Goal: Check status: Check status

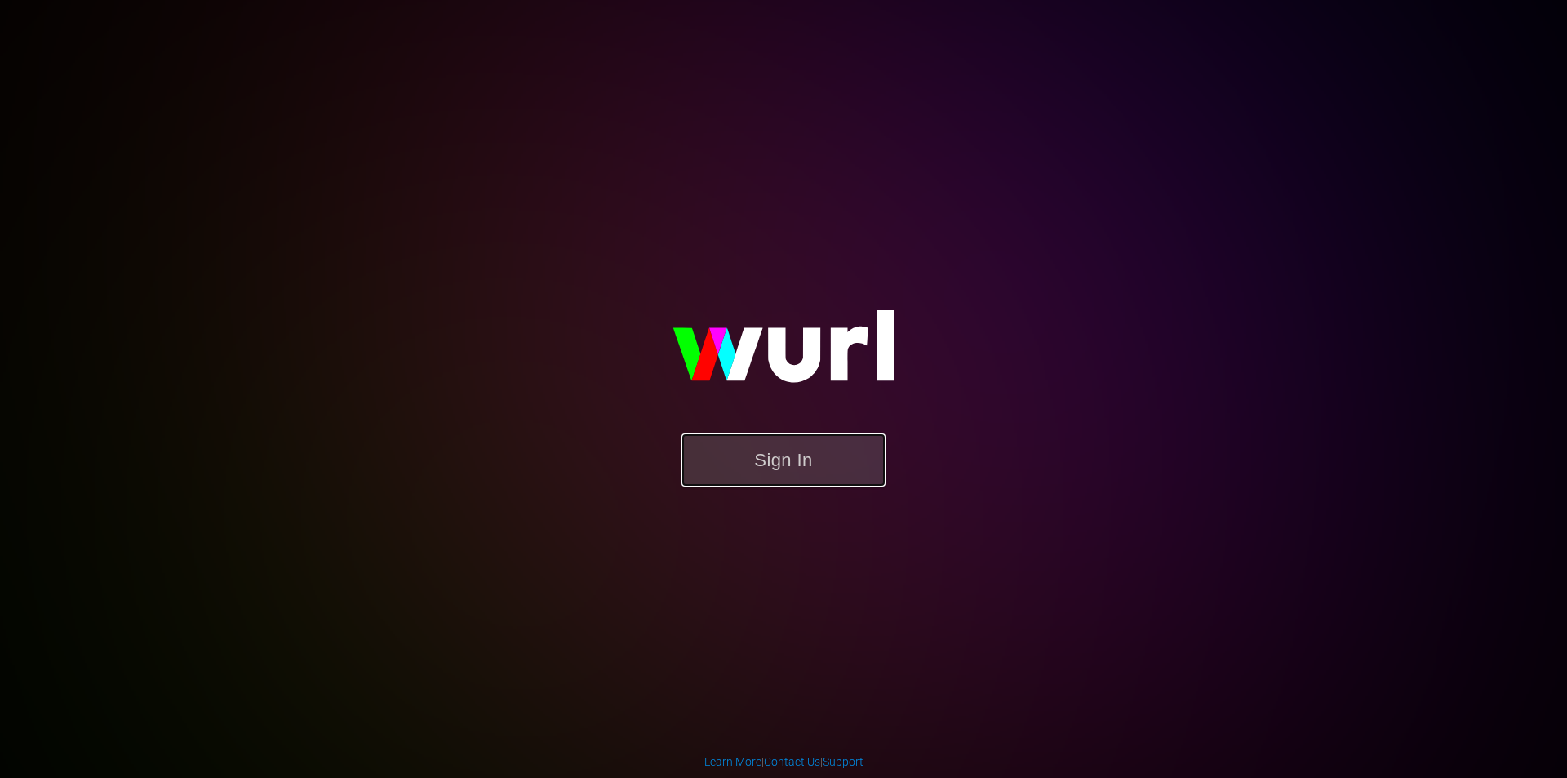
click at [781, 446] on button "Sign In" at bounding box center [784, 459] width 204 height 53
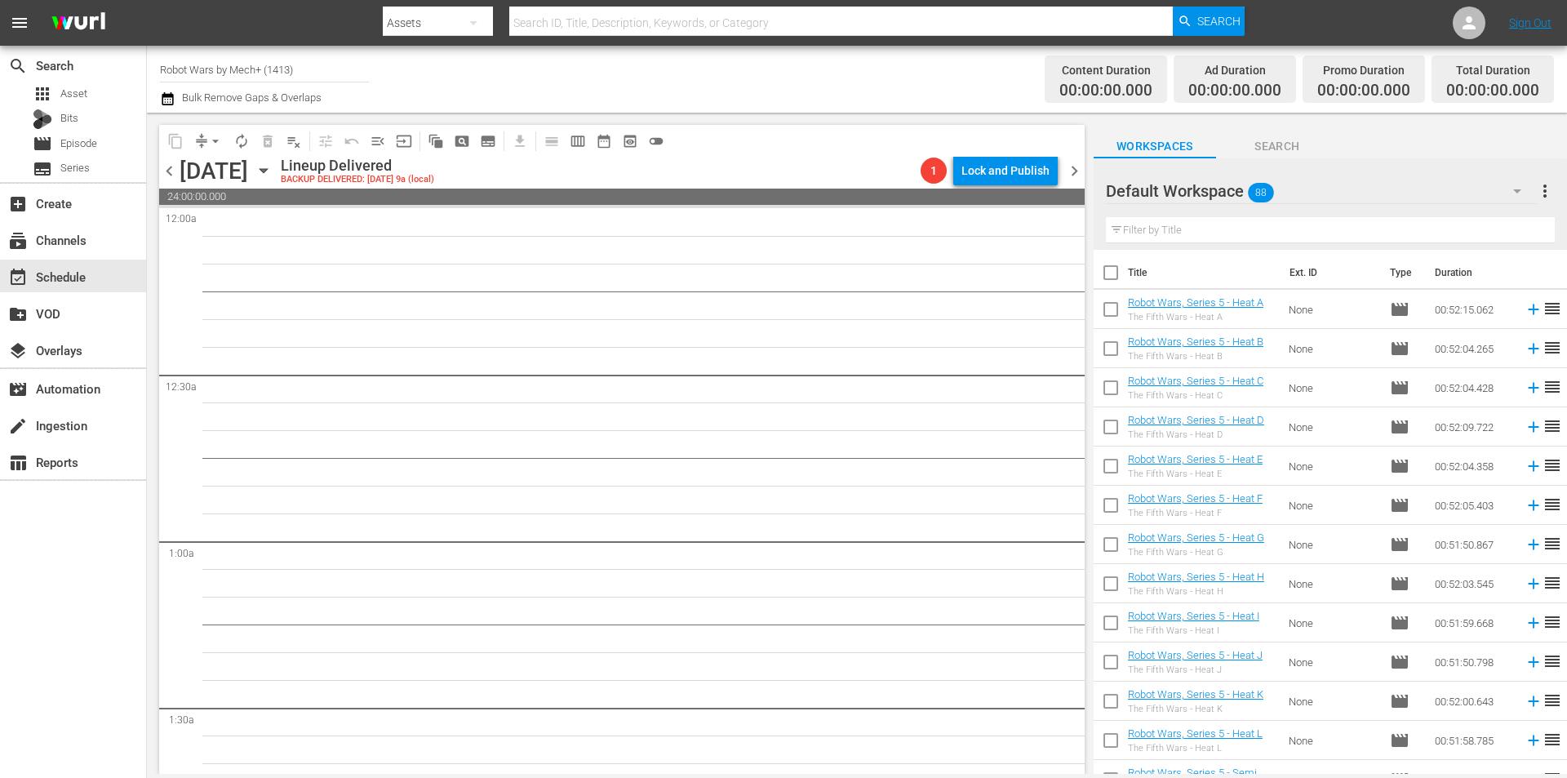
click at [273, 175] on icon "button" at bounding box center [264, 171] width 18 height 18
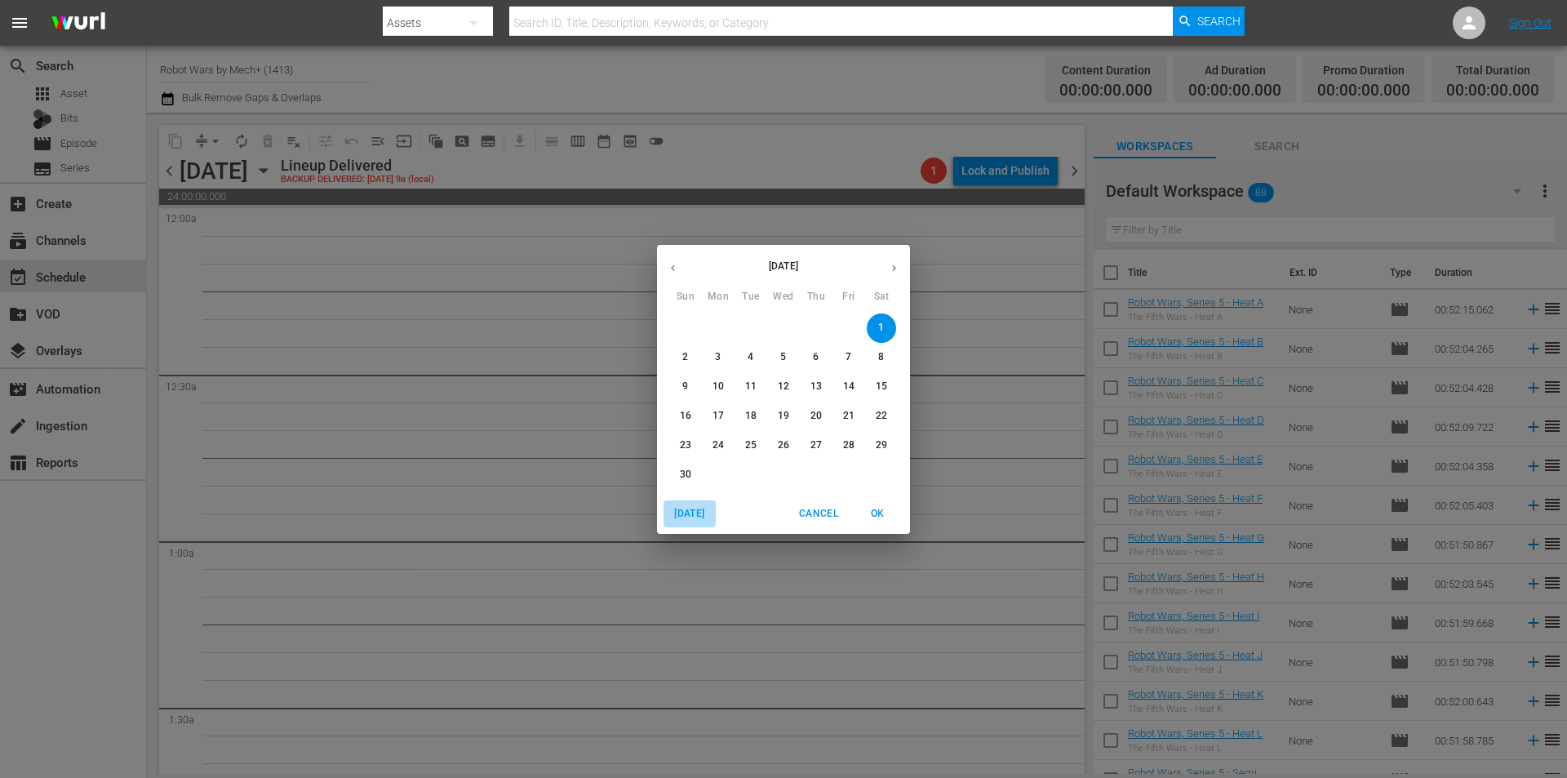
click at [690, 521] on span "[DATE]" at bounding box center [689, 513] width 39 height 17
click at [715, 389] on p "11" at bounding box center [718, 387] width 11 height 14
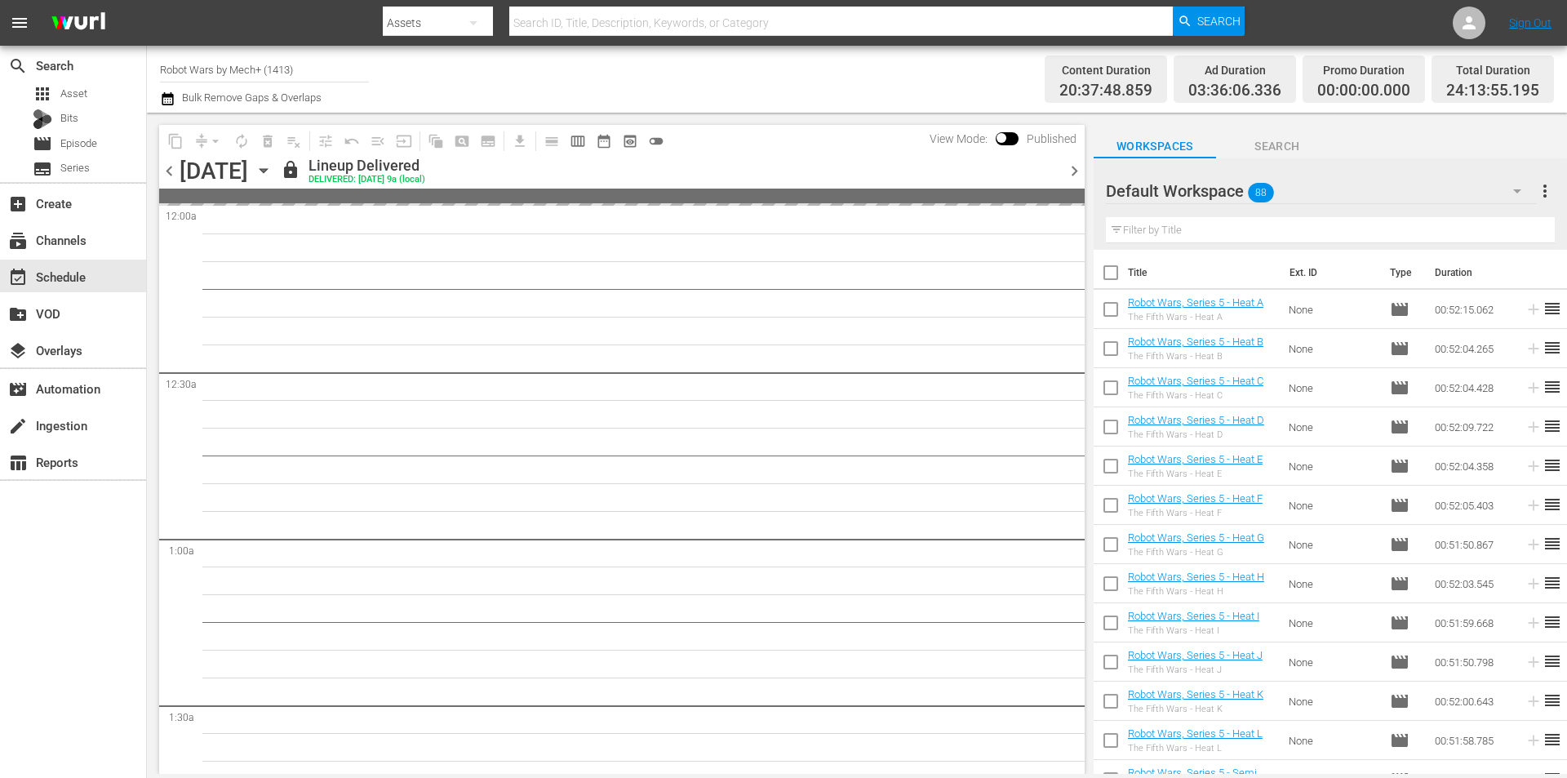
click at [1080, 171] on span "chevron_right" at bounding box center [1074, 171] width 20 height 20
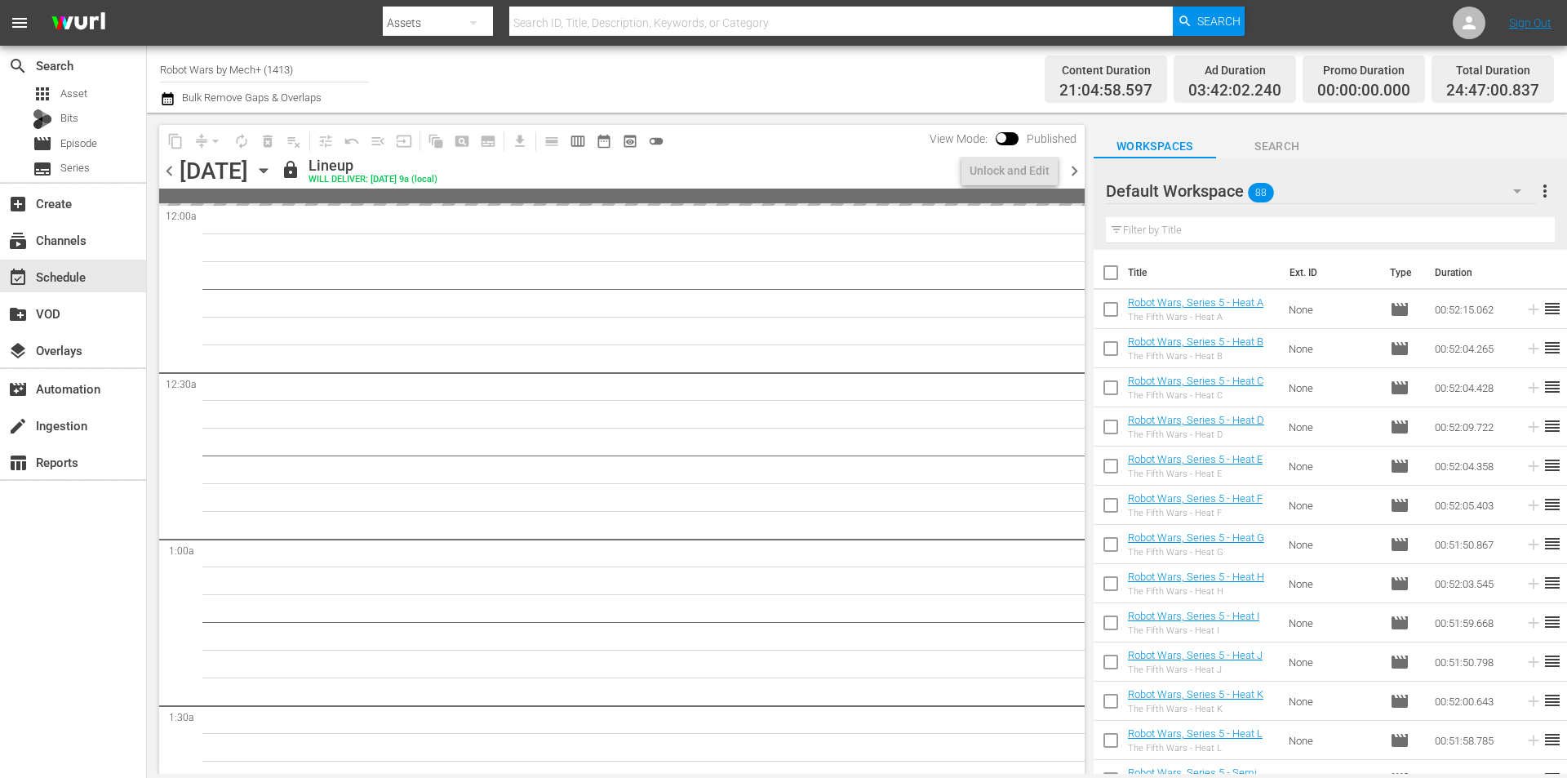
click at [1080, 171] on span "chevron_right" at bounding box center [1074, 171] width 20 height 20
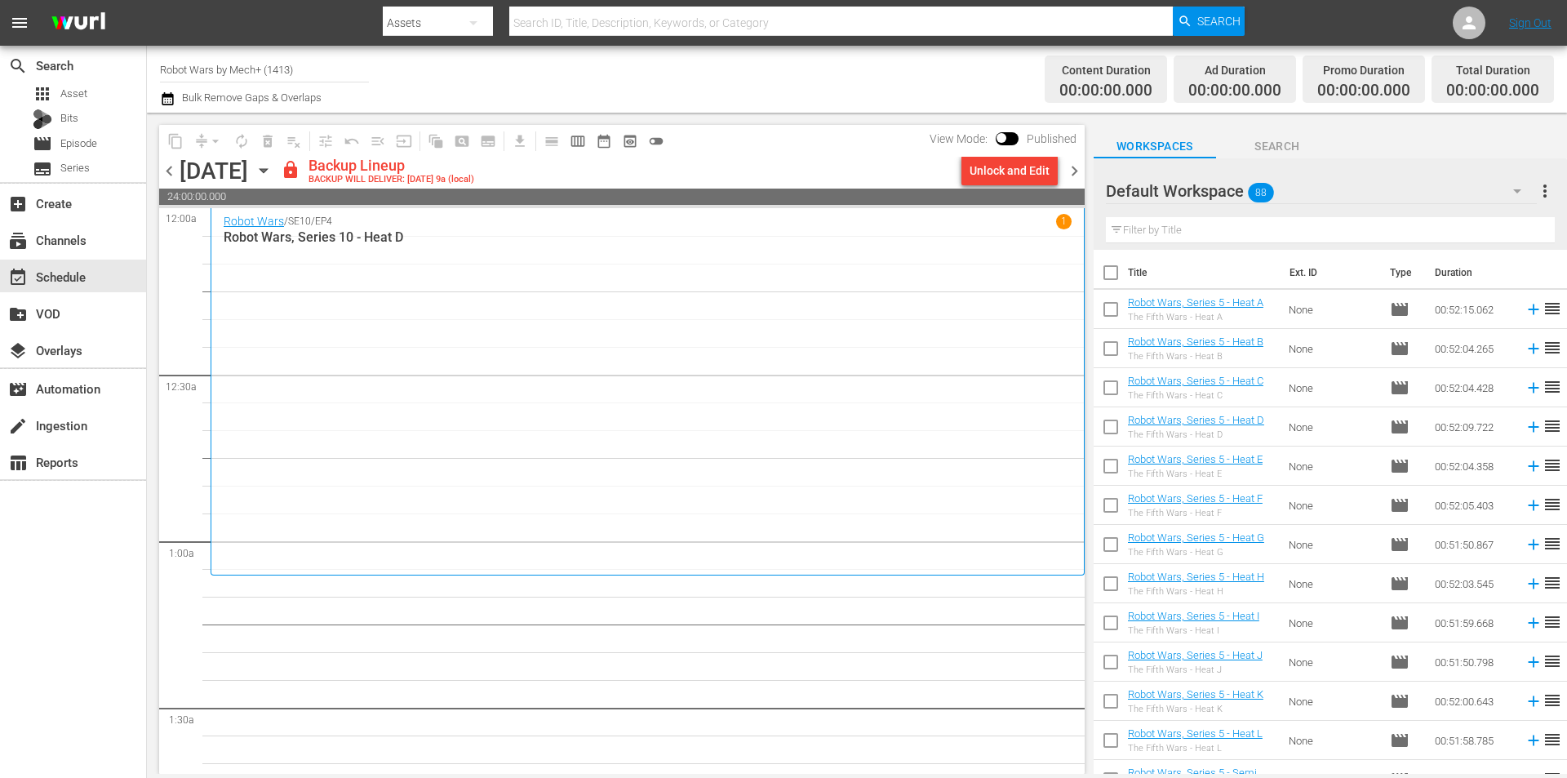
click at [173, 173] on span "chevron_left" at bounding box center [169, 171] width 20 height 20
